Goal: Transaction & Acquisition: Purchase product/service

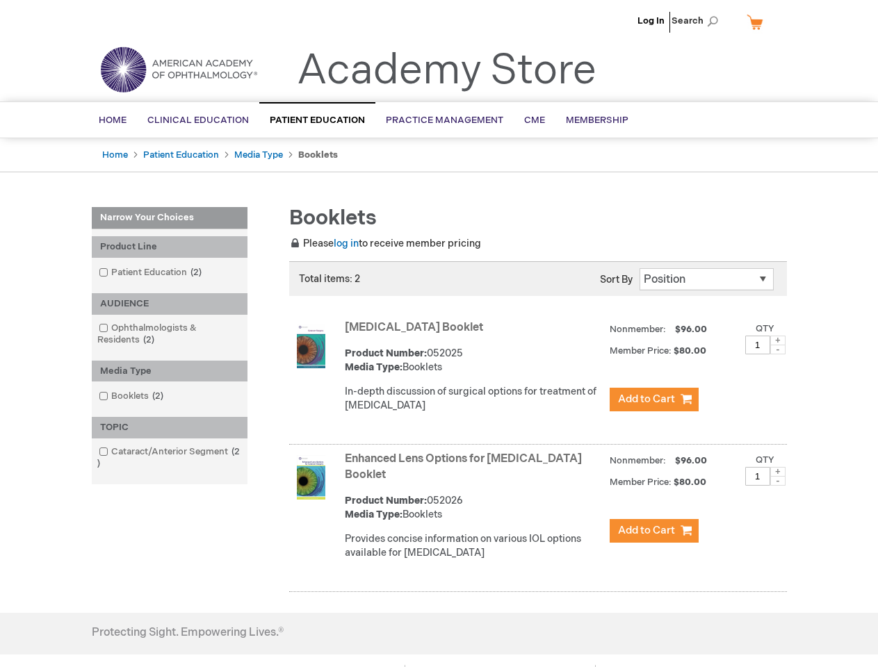
click at [698, 21] on span "Search" at bounding box center [697, 21] width 53 height 28
click at [170, 247] on div "Product Line" at bounding box center [170, 247] width 156 height 22
click at [170, 304] on div "AUDIENCE" at bounding box center [170, 304] width 156 height 22
click at [170, 371] on div "Media Type" at bounding box center [170, 372] width 156 height 22
click at [170, 427] on div "TOPIC" at bounding box center [170, 428] width 156 height 22
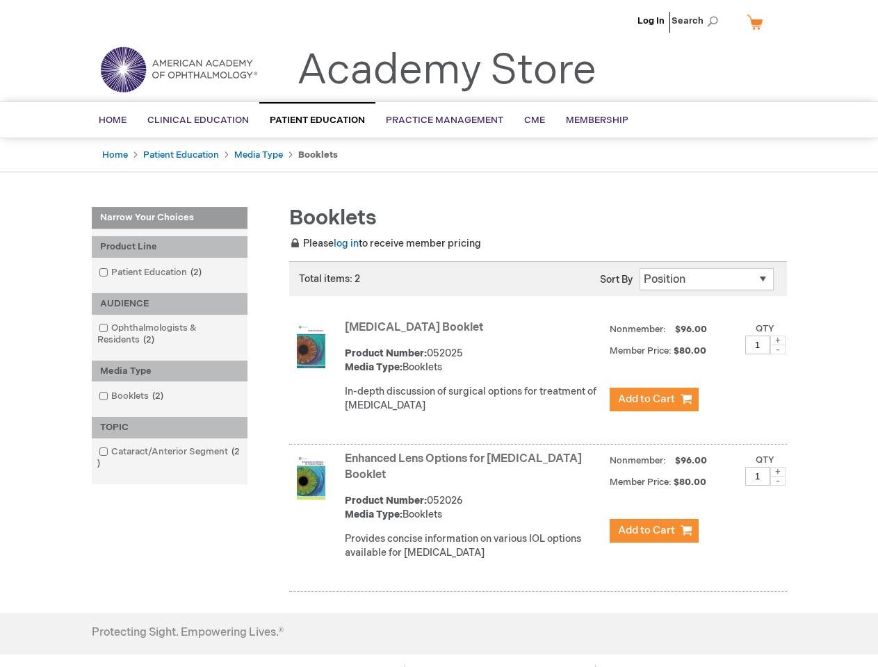
click at [778, 340] on span at bounding box center [777, 341] width 15 height 10
click at [778, 349] on span at bounding box center [777, 350] width 15 height 10
type input "1"
click at [778, 472] on span at bounding box center [777, 472] width 15 height 10
click at [778, 481] on span at bounding box center [777, 481] width 15 height 10
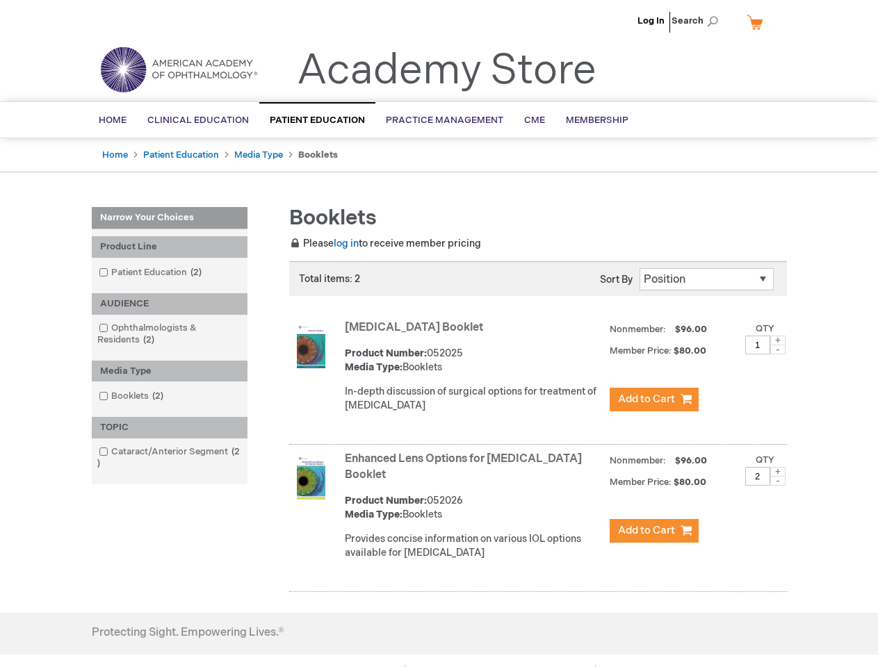
type input "1"
